Goal: Check status: Check status

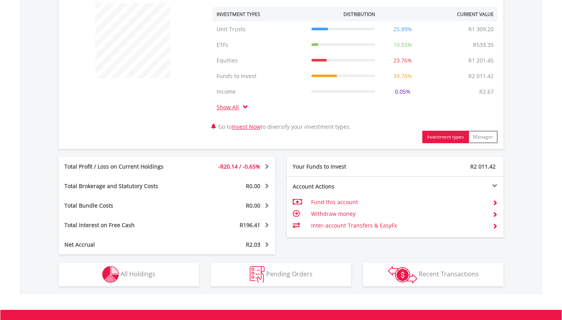
scroll to position [333, 0]
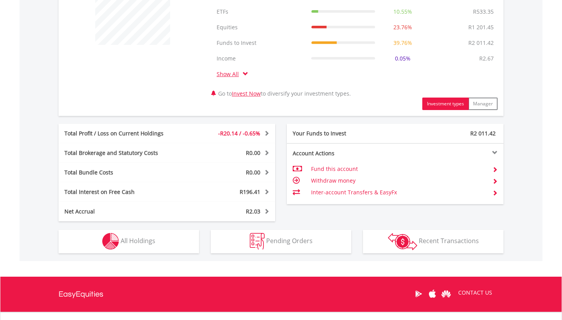
click at [144, 249] on button "Holdings All Holdings" at bounding box center [129, 241] width 140 height 23
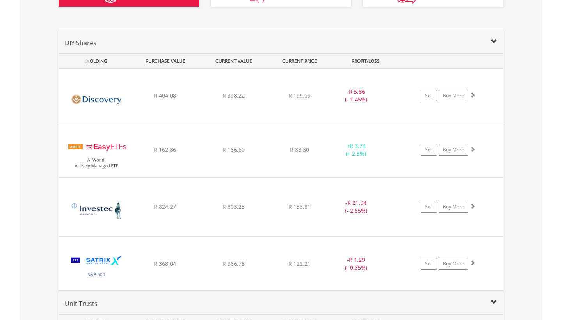
scroll to position [572, 0]
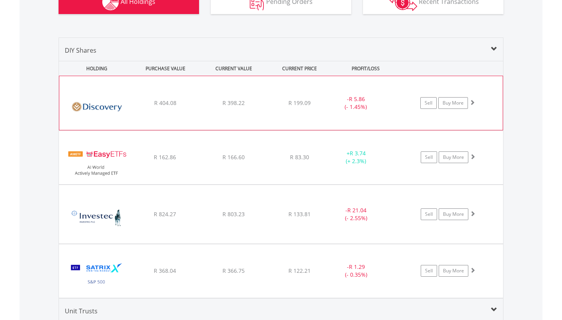
click at [473, 103] on span at bounding box center [471, 101] width 5 height 5
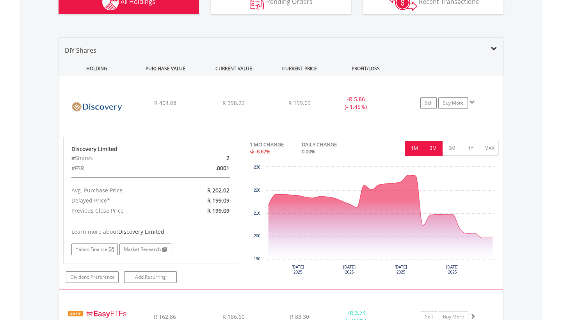
click at [437, 147] on button "3M" at bounding box center [432, 148] width 19 height 15
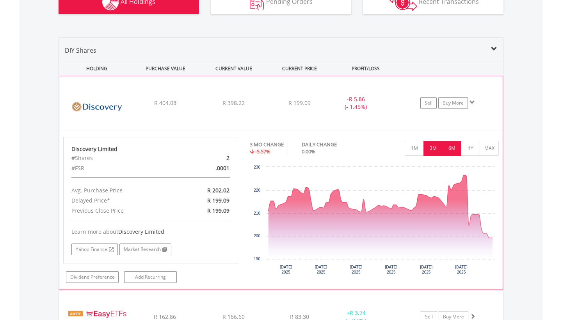
click at [449, 148] on button "6M" at bounding box center [451, 148] width 19 height 15
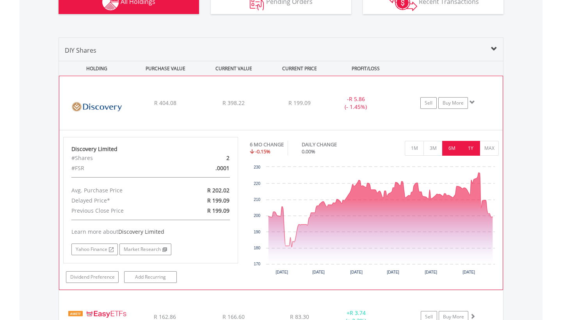
click at [469, 149] on button "1Y" at bounding box center [470, 148] width 19 height 15
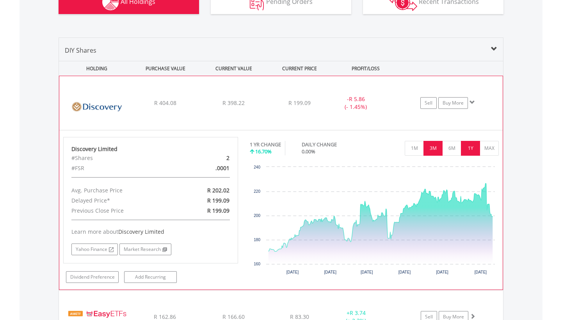
click at [430, 146] on button "3M" at bounding box center [432, 148] width 19 height 15
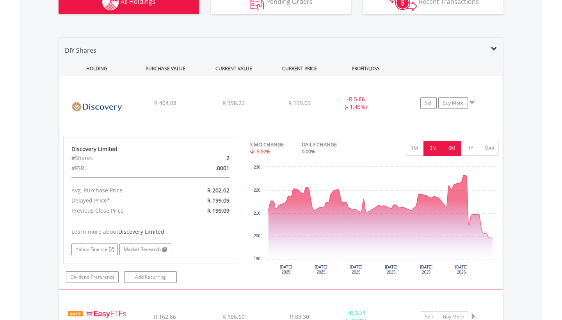
click at [458, 151] on button "6M" at bounding box center [451, 148] width 19 height 15
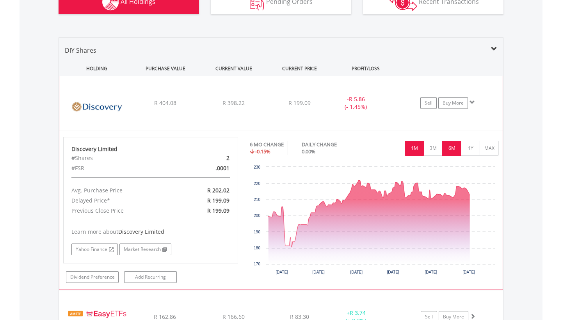
click at [411, 152] on button "1M" at bounding box center [414, 148] width 19 height 15
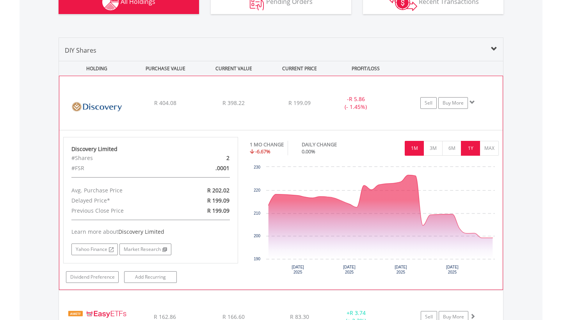
click at [472, 149] on button "1Y" at bounding box center [470, 148] width 19 height 15
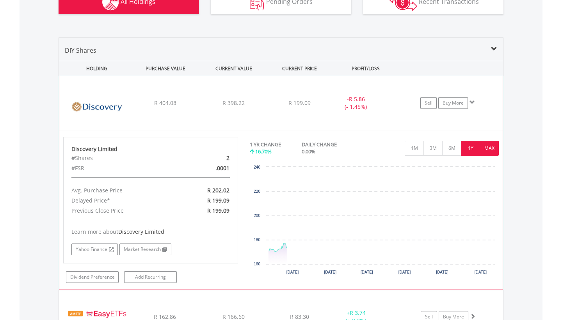
click at [494, 147] on button "MAX" at bounding box center [488, 148] width 19 height 15
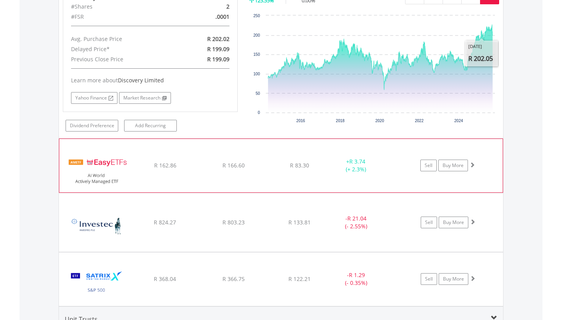
scroll to position [724, 0]
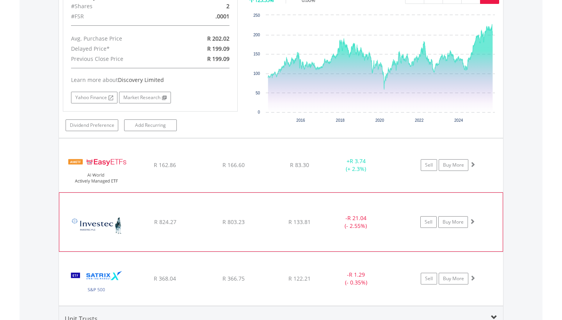
click at [472, 220] on span at bounding box center [471, 220] width 5 height 5
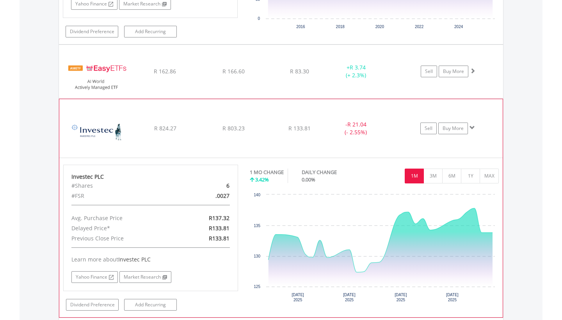
scroll to position [822, 0]
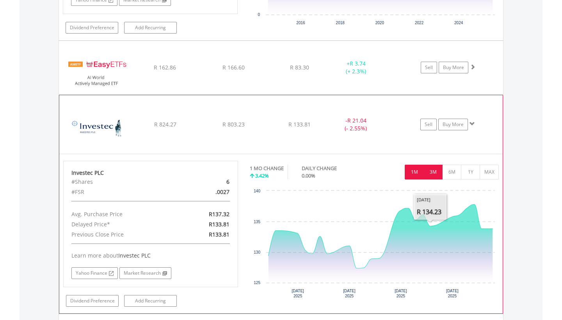
click at [434, 173] on button "3M" at bounding box center [432, 172] width 19 height 15
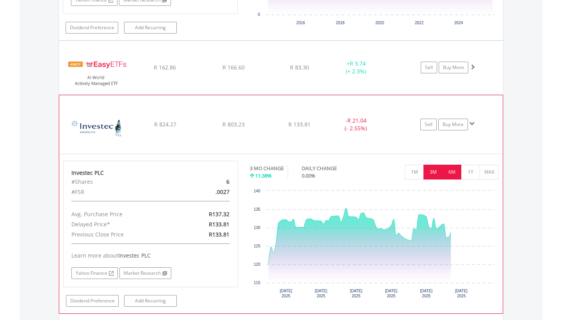
click at [449, 172] on button "6M" at bounding box center [451, 172] width 19 height 15
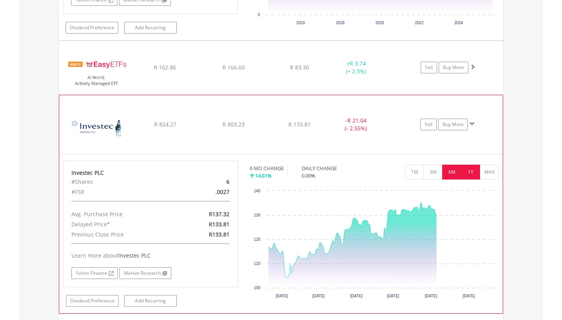
click at [473, 173] on button "1Y" at bounding box center [470, 172] width 19 height 15
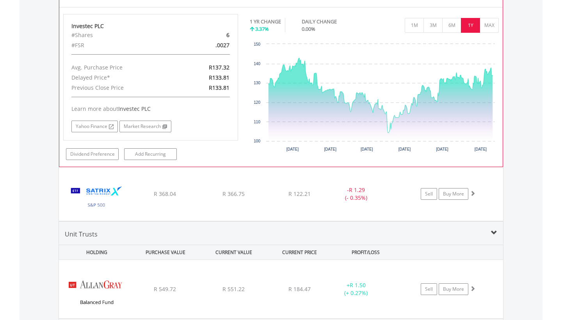
scroll to position [971, 0]
